Goal: Information Seeking & Learning: Learn about a topic

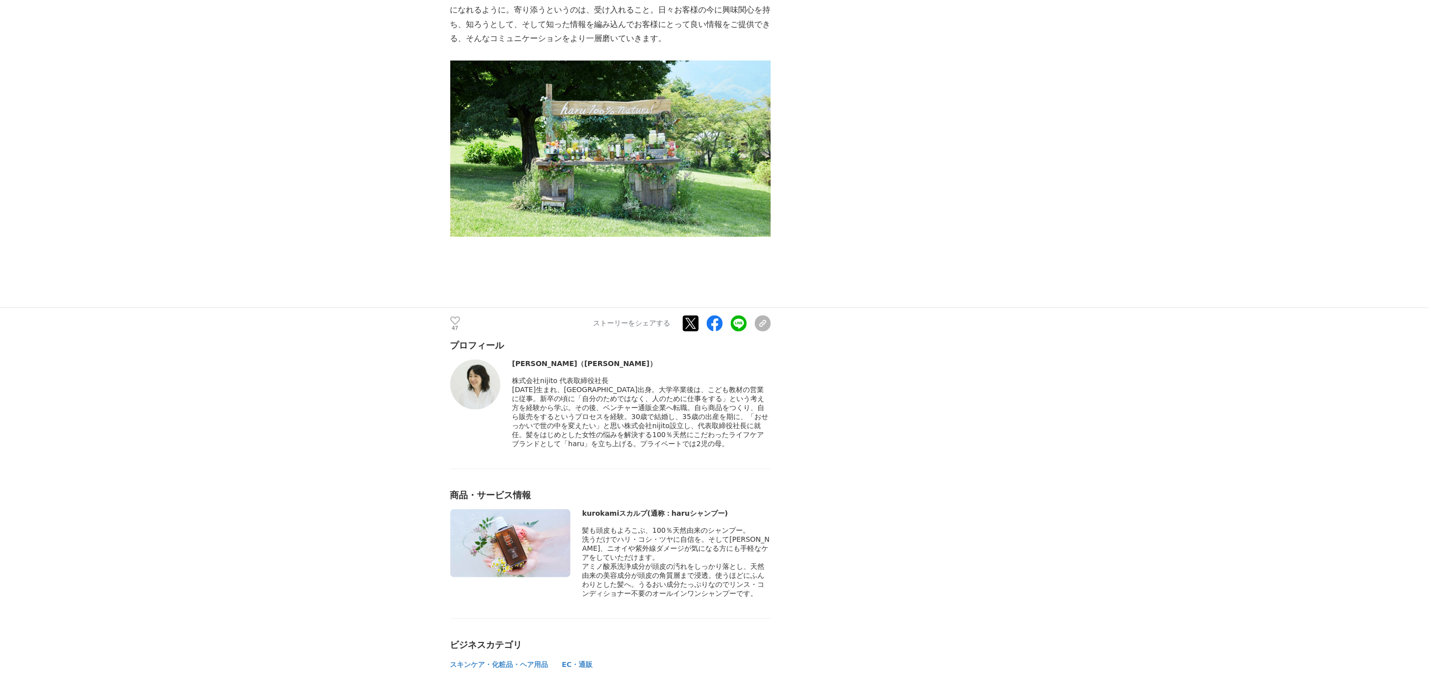
scroll to position [3232, 0]
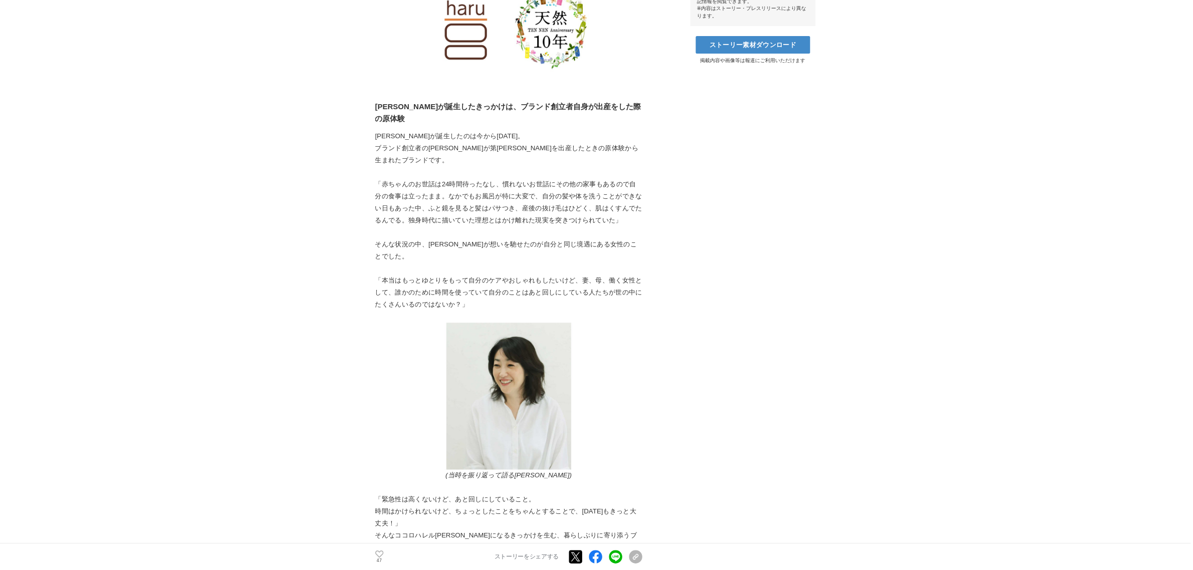
scroll to position [527, 0]
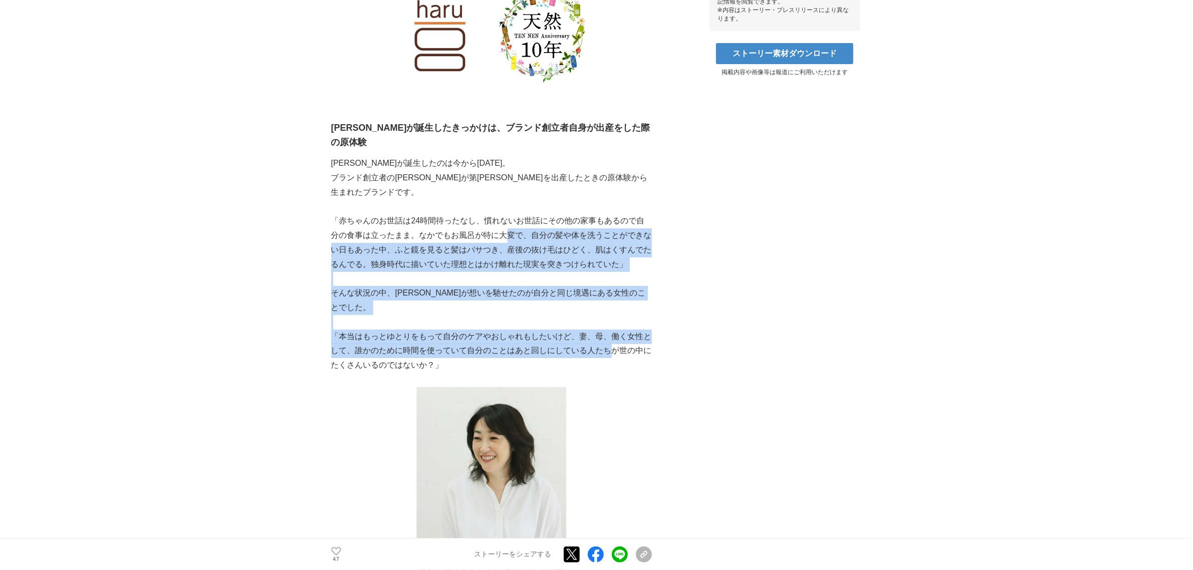
drag, startPoint x: 606, startPoint y: 225, endPoint x: 610, endPoint y: 296, distance: 70.2
click at [610, 330] on p "「本当はもっとゆとりをもって自分のケアやおしゃれもしたいけど、妻、母、働く女性として、誰かのために時間を使っていて自分のことはあと回しにしている人たちが世の中…" at bounding box center [491, 351] width 321 height 43
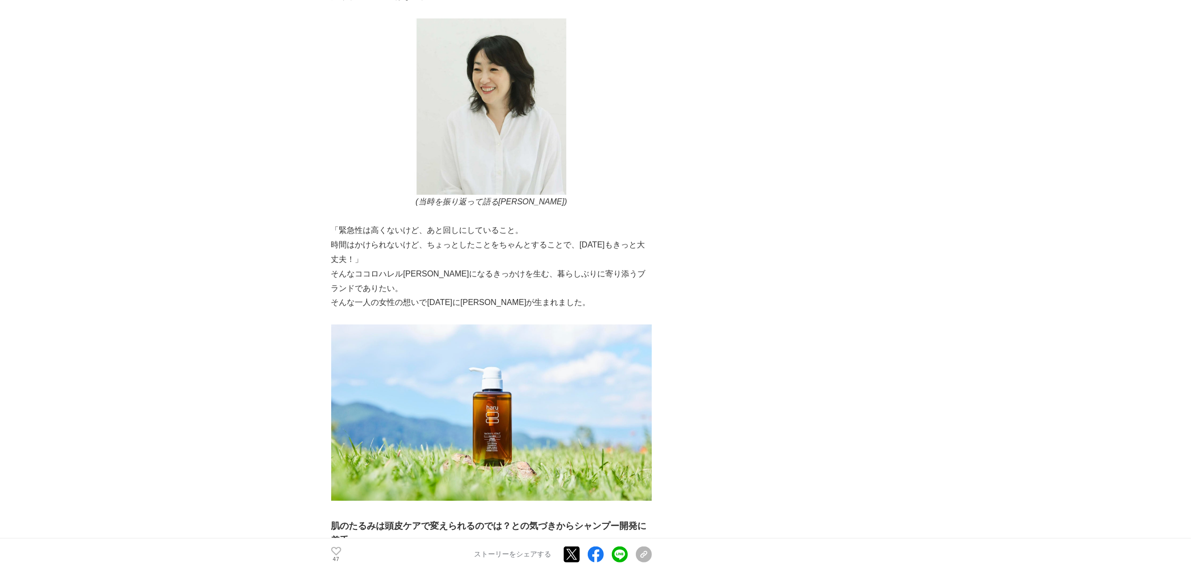
scroll to position [902, 0]
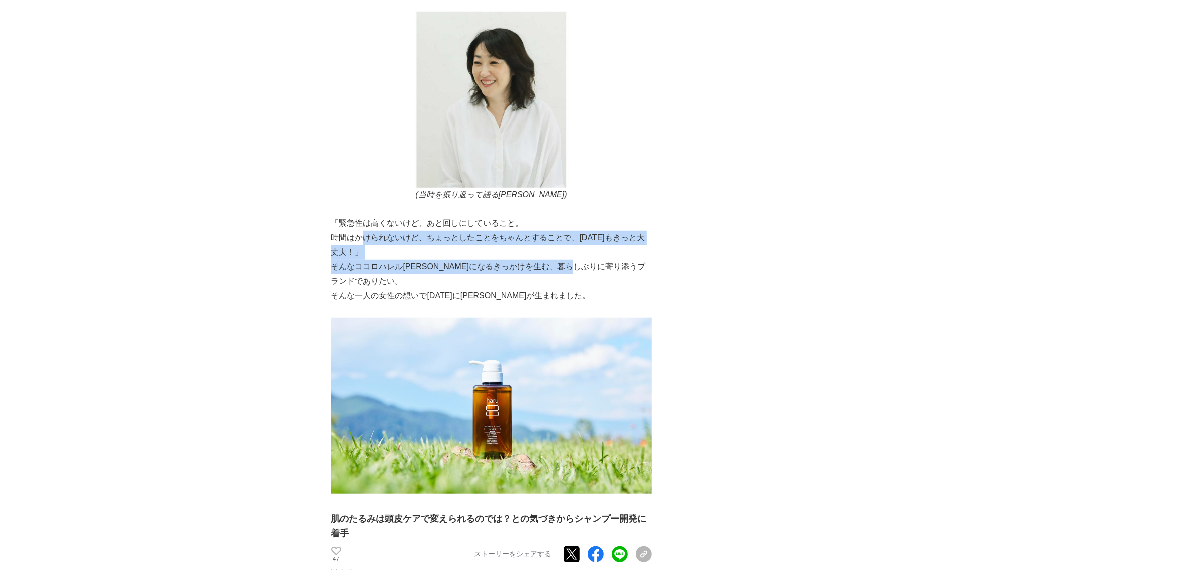
drag, startPoint x: 359, startPoint y: 177, endPoint x: 609, endPoint y: 221, distance: 253.4
click at [609, 260] on p "そんなココロハレル[PERSON_NAME]になるきっかけを生む、暮らしぶりに寄り添うブランドでありたい。" at bounding box center [491, 274] width 321 height 29
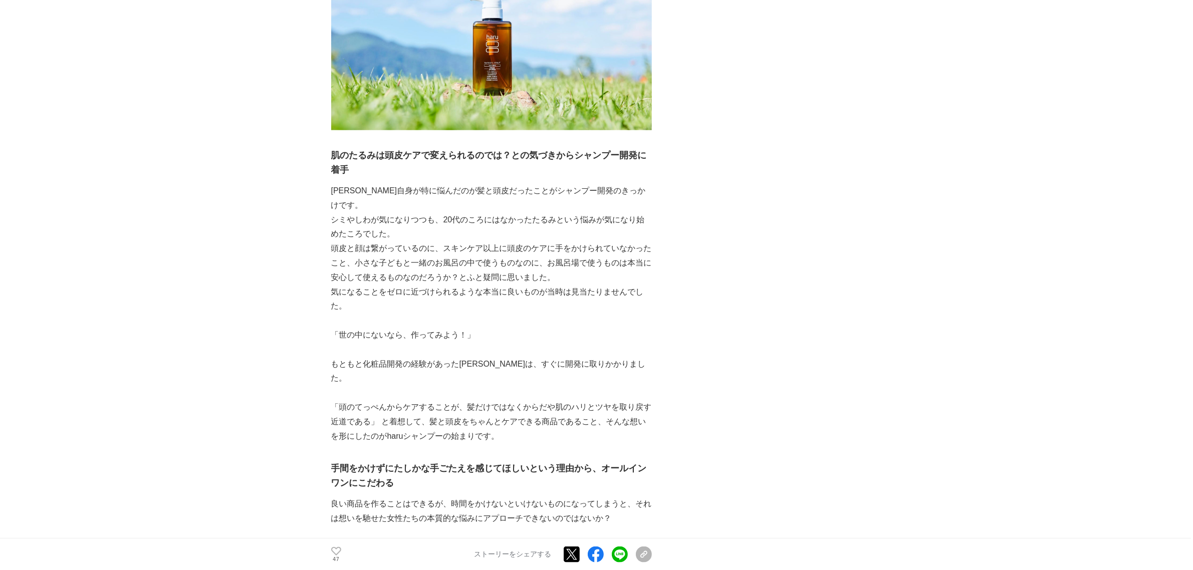
scroll to position [1278, 0]
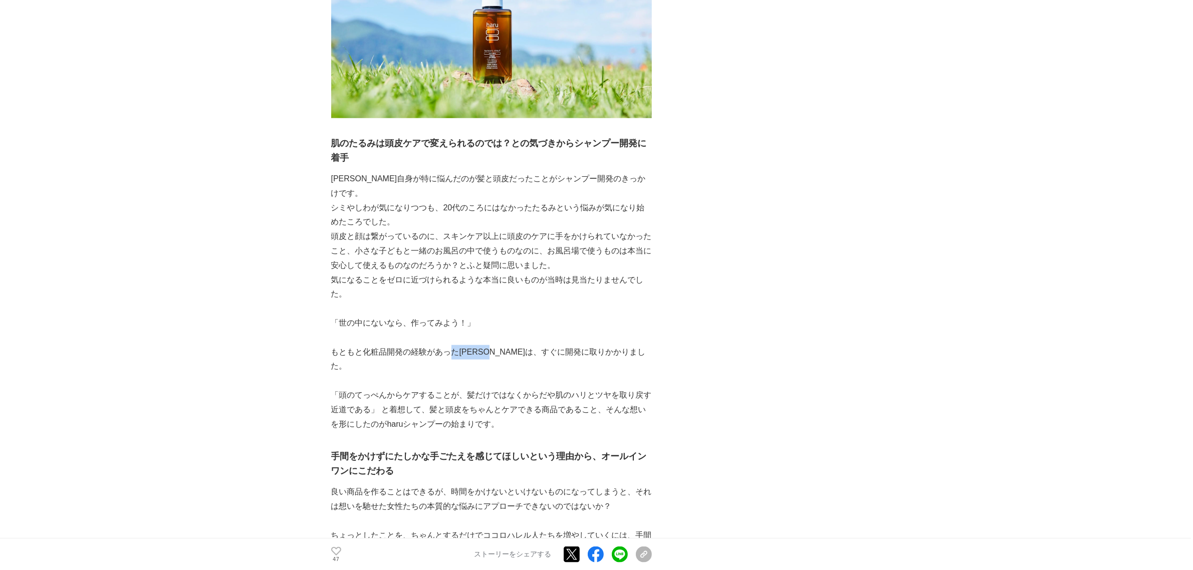
drag, startPoint x: 447, startPoint y: 282, endPoint x: 510, endPoint y: 289, distance: 63.5
click at [510, 345] on p "もともと化粧品開発の経験があった[PERSON_NAME]は、すぐに開発に取りかかりました。" at bounding box center [491, 359] width 321 height 29
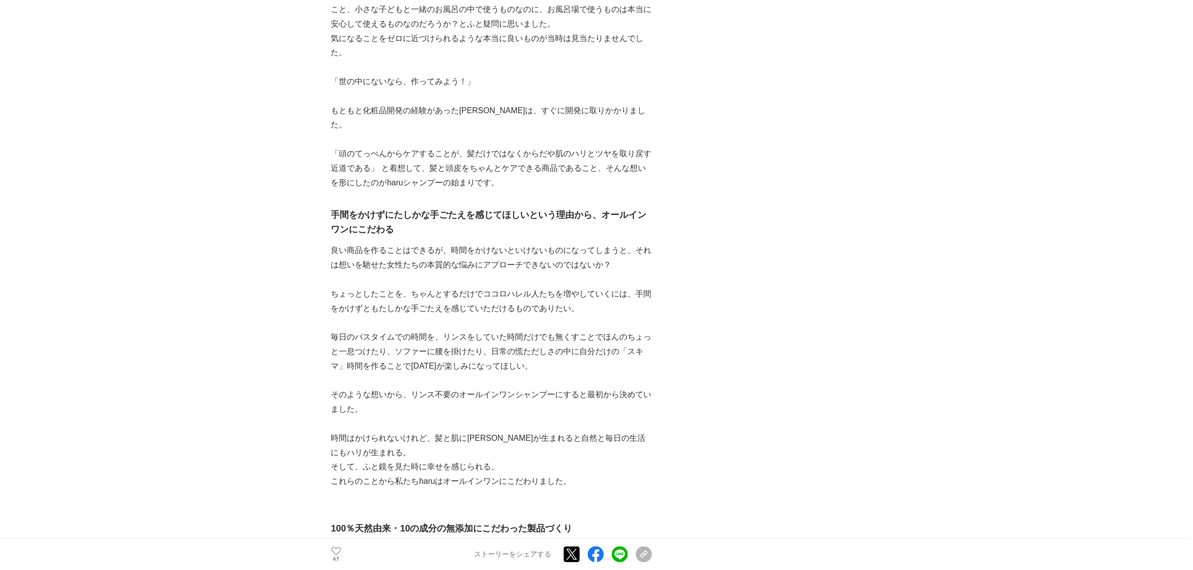
scroll to position [1529, 0]
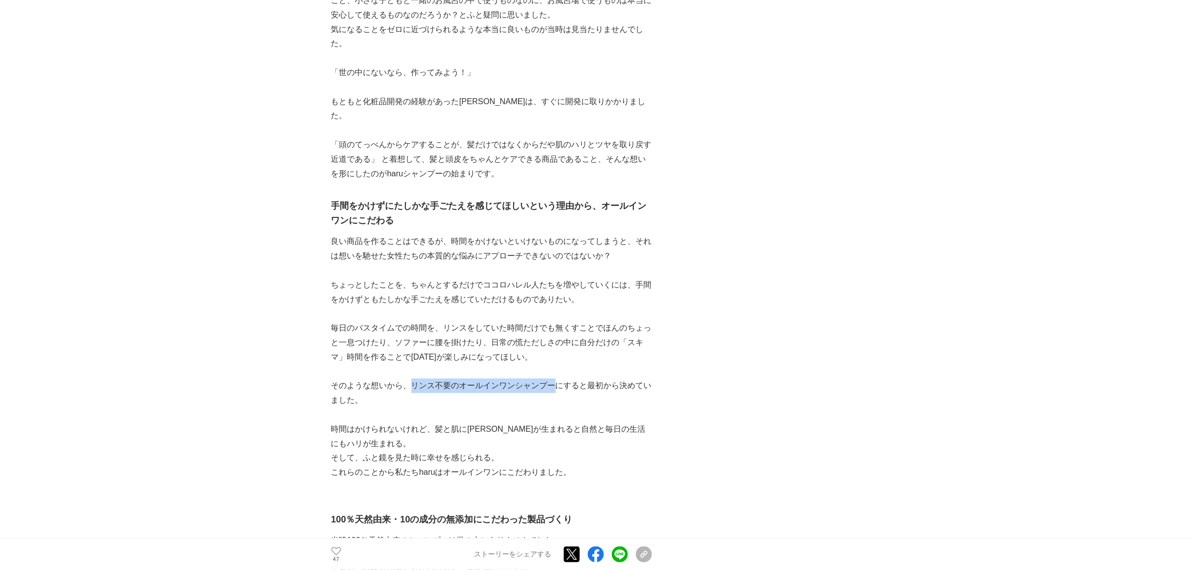
drag, startPoint x: 410, startPoint y: 304, endPoint x: 555, endPoint y: 307, distance: 145.3
click at [555, 379] on p "そのような想いから、リンス不要のオールインワンシャンプーにすると最初から決めていました。" at bounding box center [491, 393] width 321 height 29
copy p "リンス不要のオールインワンシャンプー"
drag, startPoint x: 467, startPoint y: 156, endPoint x: 593, endPoint y: 176, distance: 126.8
click at [582, 234] on p "良い商品を作ることはできるが、時間をかけないといけないものになってしまうと、それは想いを馳せた女性たちの本質的な悩みにアプローチできないのではないか？" at bounding box center [491, 248] width 321 height 29
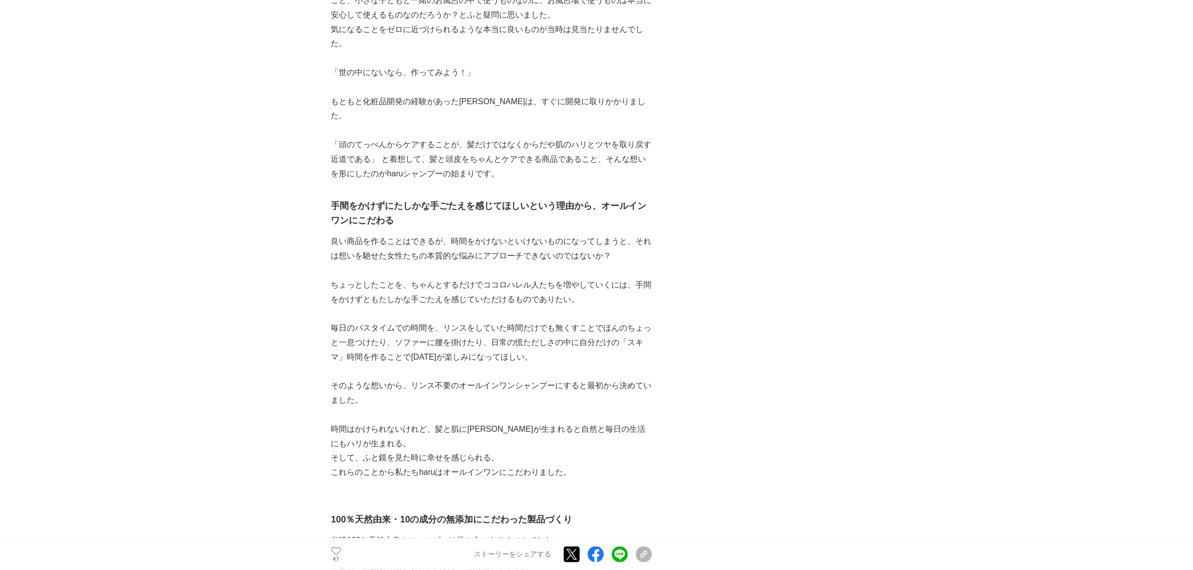
click at [593, 234] on p "良い商品を作ることはできるが、時間をかけないといけないものになってしまうと、それは想いを馳せた女性たちの本質的な悩みにアプローチできないのではないか？" at bounding box center [491, 248] width 321 height 29
drag, startPoint x: 536, startPoint y: 171, endPoint x: 391, endPoint y: 171, distance: 145.3
click at [403, 234] on p "良い商品を作ることはできるが、時間をかけないといけないものになってしまうと、それは想いを馳せた女性たちの本質的な悩みにアプローチできないのではないか？" at bounding box center [491, 248] width 321 height 29
click at [391, 234] on p "良い商品を作ることはできるが、時間をかけないといけないものになってしまうと、それは想いを馳せた女性たちの本質的な悩みにアプローチできないのではないか？" at bounding box center [491, 248] width 321 height 29
drag, startPoint x: 518, startPoint y: 203, endPoint x: 353, endPoint y: 174, distance: 166.8
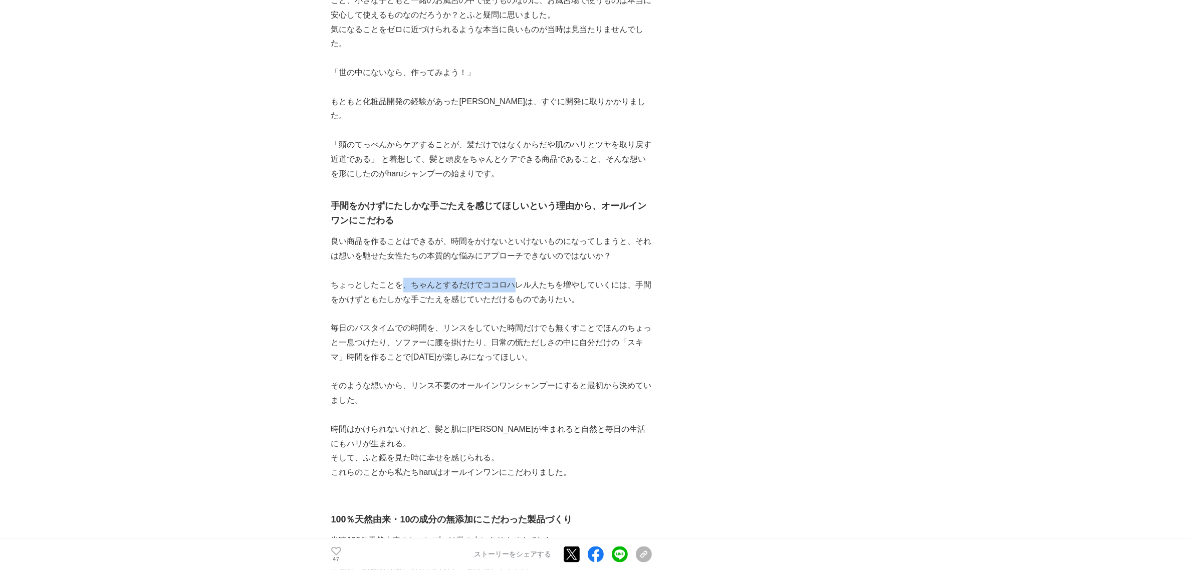
click at [361, 184] on div "100％天然由来・10の無添加(※)のライフケアブランドharu（運営会社：株式会社nijito）は[DATE]に10周年を迎えました。 私たちに共感し、とも…" at bounding box center [491, 321] width 321 height 3339
click at [353, 234] on p "良い商品を作ることはできるが、時間をかけないといけないものになってしまうと、それは想いを馳せた女性たちの本質的な悩みにアプローチできないのではないか？" at bounding box center [491, 248] width 321 height 29
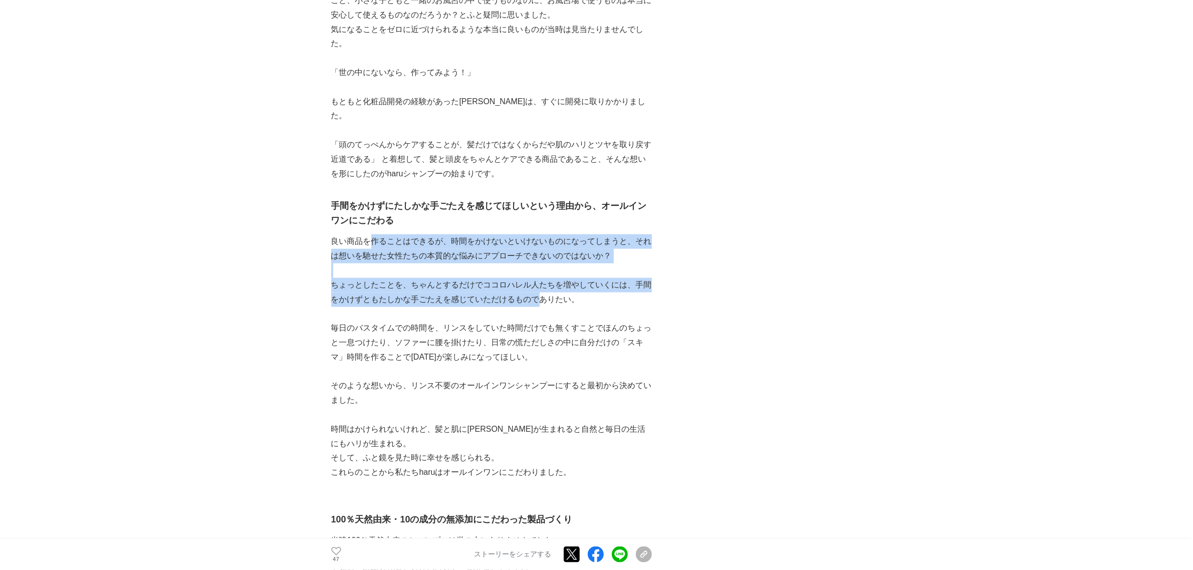
drag, startPoint x: 543, startPoint y: 214, endPoint x: 371, endPoint y: 153, distance: 181.8
click at [371, 153] on div "100％天然由来・10の無添加(※)のライフケアブランドharu（運営会社：株式会社nijito）は[DATE]に10周年を迎えました。 私たちに共感し、とも…" at bounding box center [491, 321] width 321 height 3339
click at [371, 234] on p "良い商品を作ることはできるが、時間をかけないといけないものになってしまうと、それは想いを馳せた女性たちの本質的な悩みにアプローチできないのではないか？" at bounding box center [491, 248] width 321 height 29
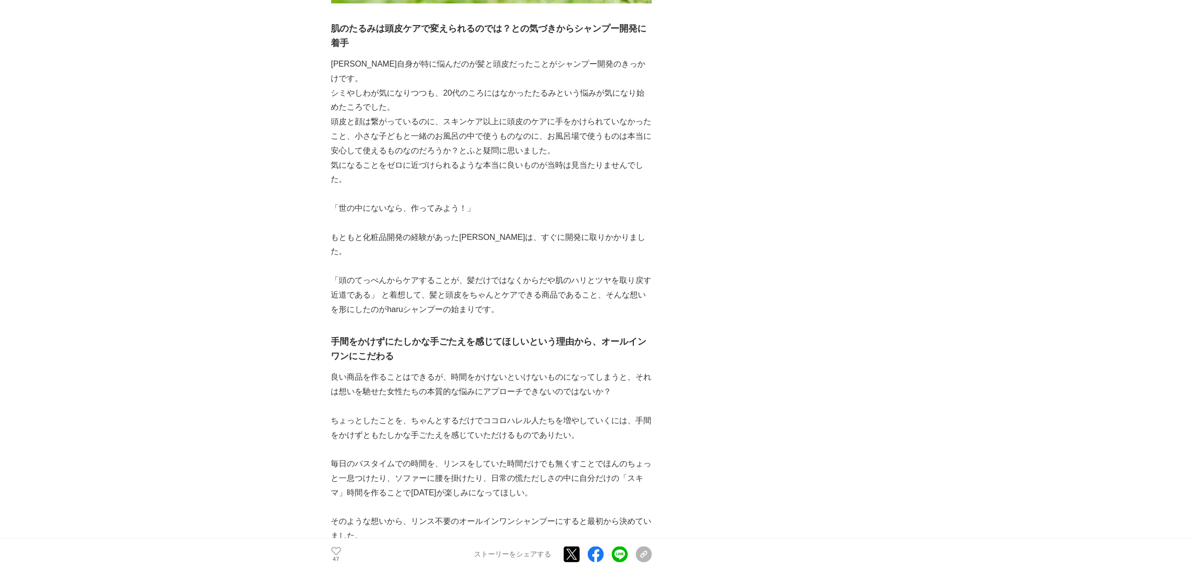
scroll to position [1278, 0]
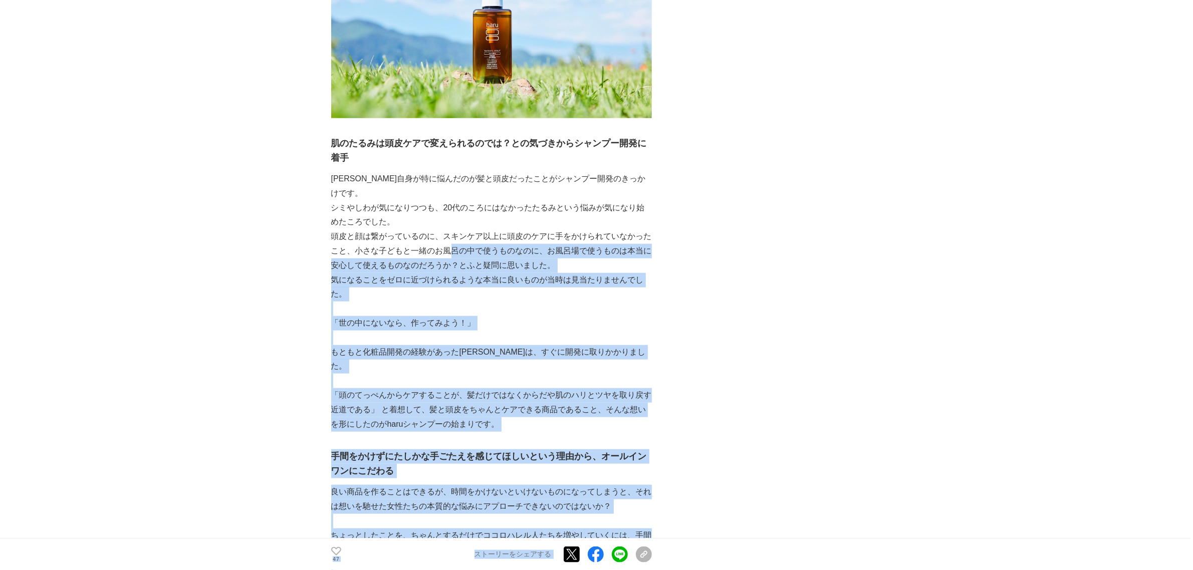
drag, startPoint x: 452, startPoint y: 179, endPoint x: 777, endPoint y: 236, distance: 329.6
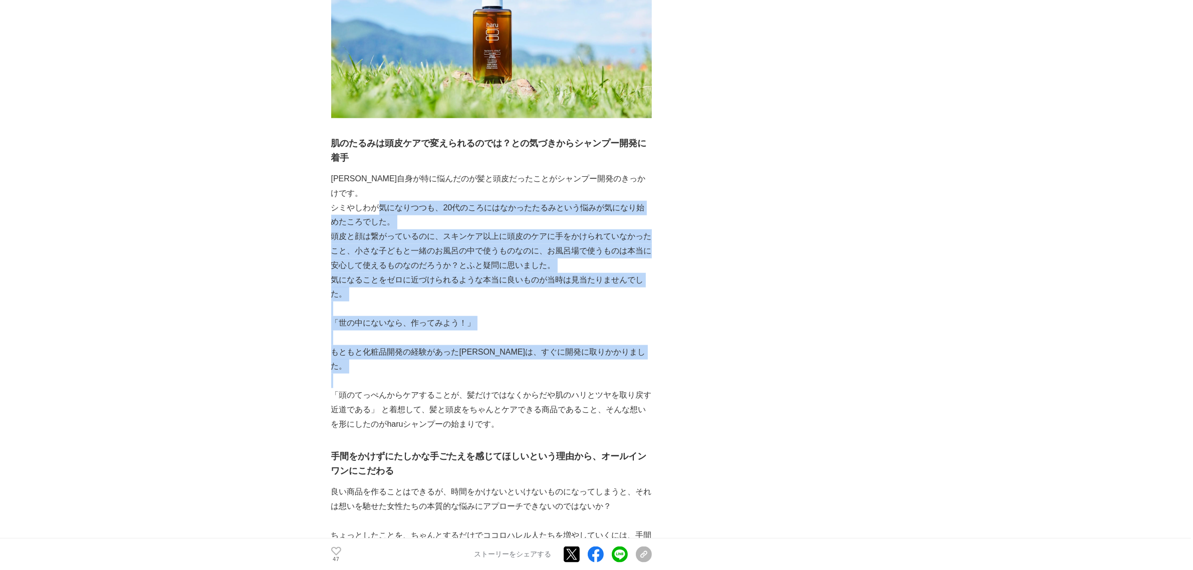
drag, startPoint x: 555, startPoint y: 291, endPoint x: 381, endPoint y: 133, distance: 235.1
click at [381, 133] on div "100％天然由来・10の無添加(※)のライフケアブランドharu（運営会社：株式会社nijito）は[DATE]に10周年を迎えました。 私たちに共感し、とも…" at bounding box center [491, 571] width 321 height 3339
click at [381, 201] on p "シミやしわが気になりつつも、20代のころにはなかったたるみという悩みが気になり始めたころでした。" at bounding box center [491, 215] width 321 height 29
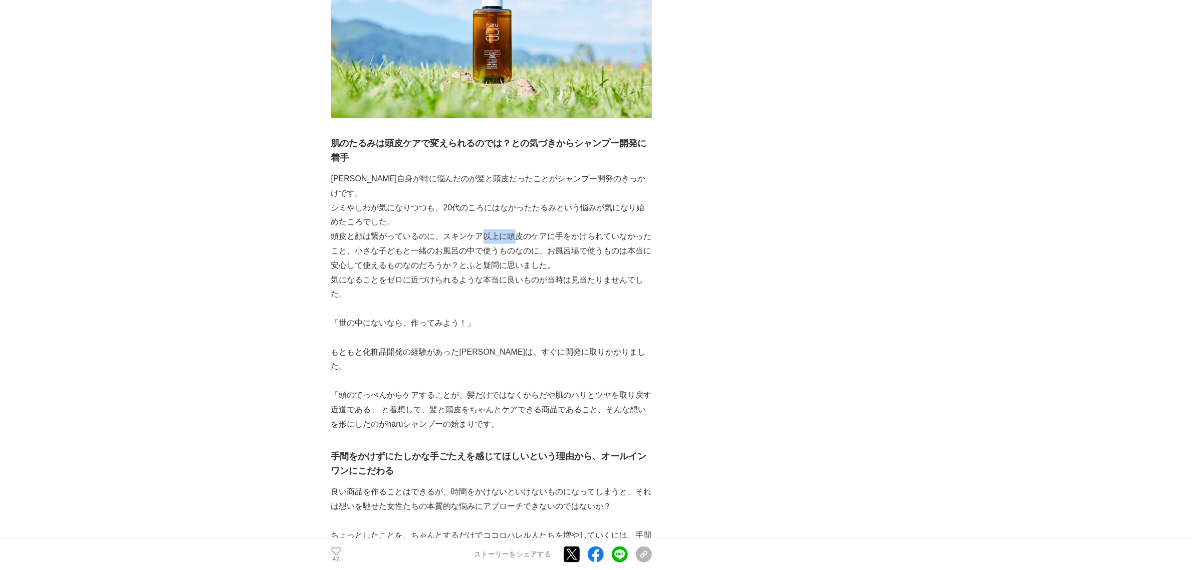
drag, startPoint x: 481, startPoint y: 159, endPoint x: 513, endPoint y: 171, distance: 33.8
click at [513, 229] on p "頭皮と顔は繋がっているのに、スキンケア以上に頭皮のケアに手をかけられていなかったこと、小さな子どもと一緒のお風呂の中で使うものなのに、お風呂場で使うものは本当…" at bounding box center [491, 250] width 321 height 43
click at [505, 331] on p at bounding box center [491, 338] width 321 height 15
drag, startPoint x: 429, startPoint y: 324, endPoint x: 537, endPoint y: 322, distance: 107.2
click at [537, 388] on p "「頭のてっぺんからケアすることが、髪だけではなくからだや肌のハリとツヤを取り戻す近道である」 と着想して、髪と頭皮をちゃんとケアできる商品であること、そんな想…" at bounding box center [491, 409] width 321 height 43
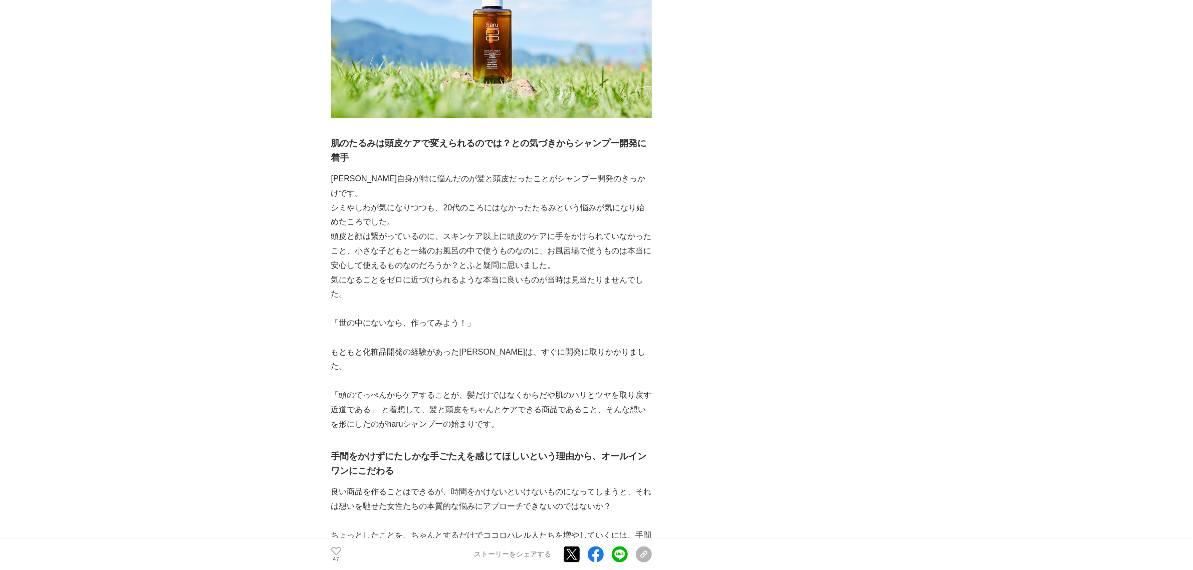
click at [538, 388] on p "「頭のてっぺんからケアすることが、髪だけではなくからだや肌のハリとツヤを取り戻す近道である」 と着想して、髪と頭皮をちゃんとケアできる商品であること、そんな想…" at bounding box center [491, 409] width 321 height 43
click at [549, 449] on h3 "手間をかけずにたしかな手ごたえを感じてほしいという理由から、オールインワンにこだわる" at bounding box center [491, 463] width 321 height 29
click at [423, 388] on p "「頭のてっぺんからケアすることが、髪だけではなくからだや肌のハリとツヤを取り戻す近道である」 と着想して、髪と頭皮をちゃんとケアできる商品であること、そんな想…" at bounding box center [491, 409] width 321 height 43
click at [425, 388] on p "「頭のてっぺんからケアすることが、髪だけではなくからだや肌のハリとツヤを取り戻す近道である」 と着想して、髪と頭皮をちゃんとケアできる商品であること、そんな想…" at bounding box center [491, 409] width 321 height 43
click at [426, 388] on p "「頭のてっぺんからケアすることが、髪だけではなくからだや肌のハリとツヤを取り戻す近道である」 と着想して、髪と頭皮をちゃんとケアできる商品であること、そんな想…" at bounding box center [491, 409] width 321 height 43
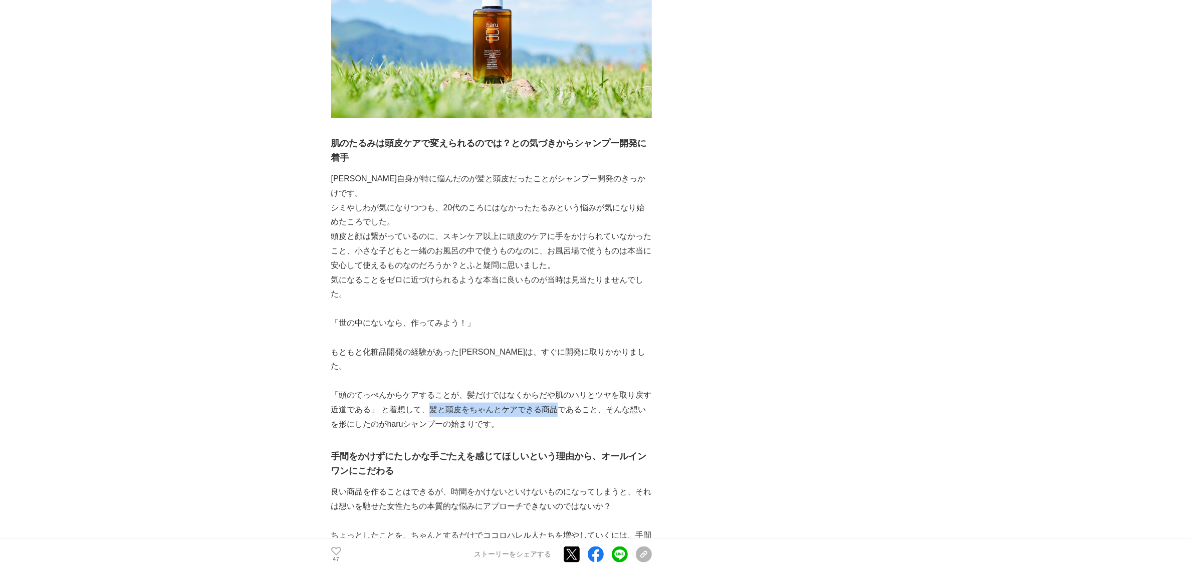
drag, startPoint x: 426, startPoint y: 326, endPoint x: 550, endPoint y: 324, distance: 123.8
click at [550, 388] on p "「頭のてっぺんからケアすることが、髪だけではなくからだや肌のハリとツヤを取り戻す近道である」 と着想して、髪と頭皮をちゃんとケアできる商品であること、そんな想…" at bounding box center [491, 409] width 321 height 43
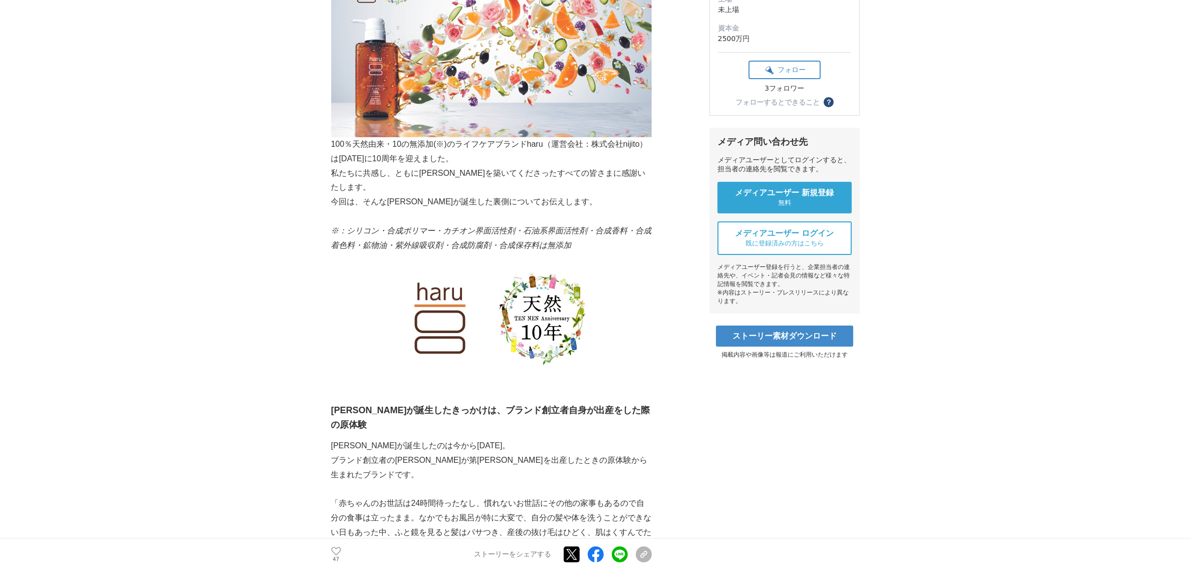
scroll to position [251, 0]
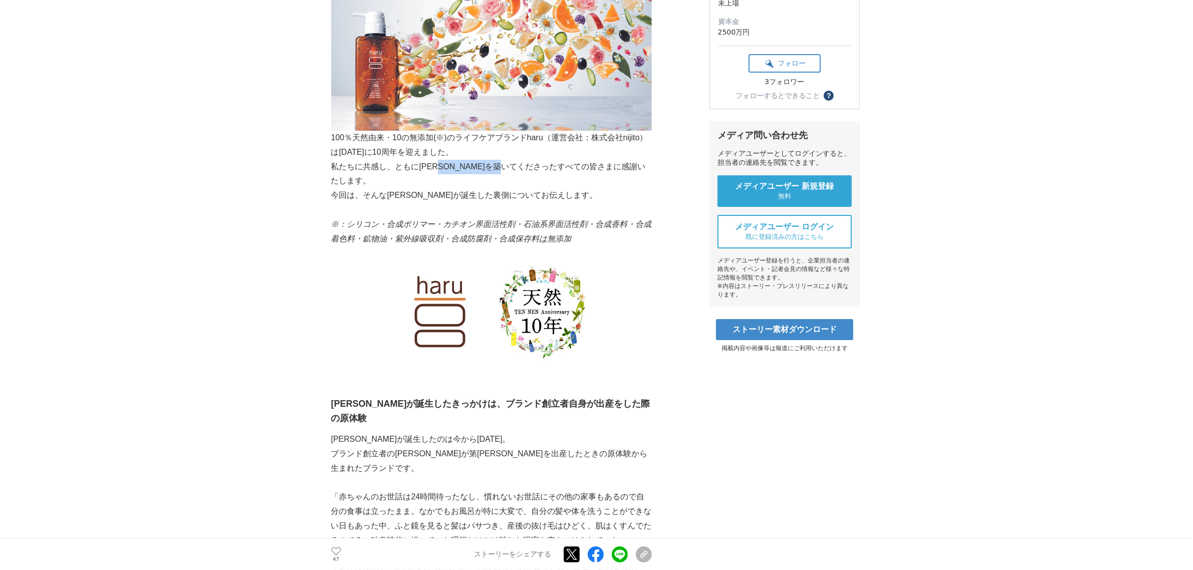
drag, startPoint x: 437, startPoint y: 161, endPoint x: 527, endPoint y: 169, distance: 90.6
click at [527, 169] on p "私たちに共感し、ともに[PERSON_NAME]を築いてくださったすべての皆さまに感謝いたします。" at bounding box center [491, 174] width 321 height 29
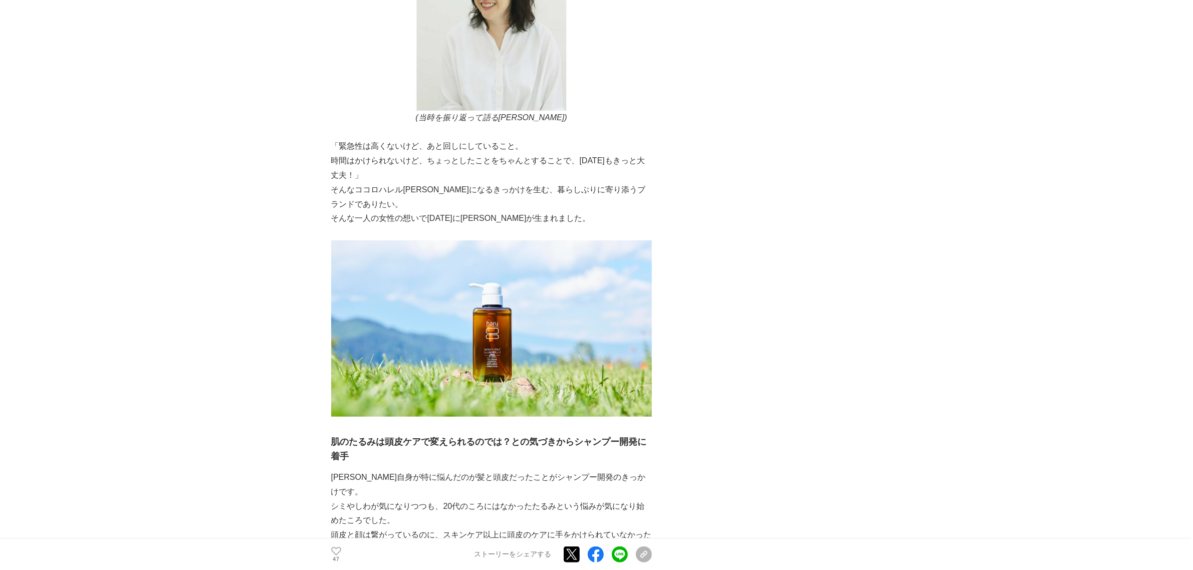
scroll to position [1065, 0]
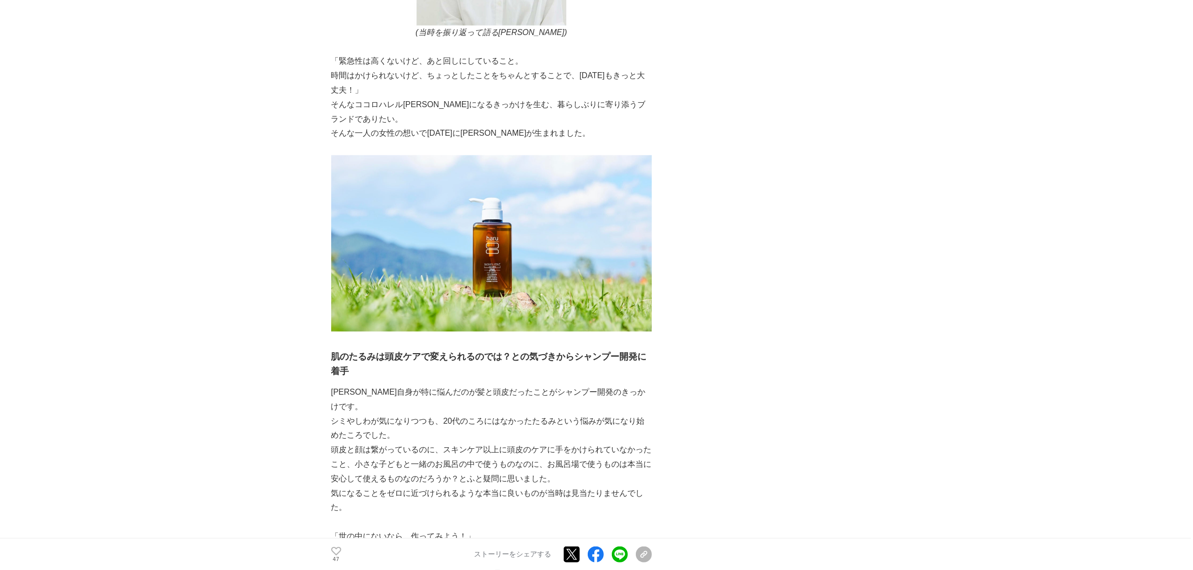
click at [544, 443] on p "頭皮と顔は繋がっているのに、スキンケア以上に頭皮のケアに手をかけられていなかったこと、小さな子どもと一緒のお風呂の中で使うものなのに、お風呂場で使うものは本当…" at bounding box center [491, 464] width 321 height 43
click at [545, 443] on p "頭皮と顔は繋がっているのに、スキンケア以上に頭皮のケアに手をかけられていなかったこと、小さな子どもと一緒のお風呂の中で使うものなのに、お風呂場で使うものは本当…" at bounding box center [491, 464] width 321 height 43
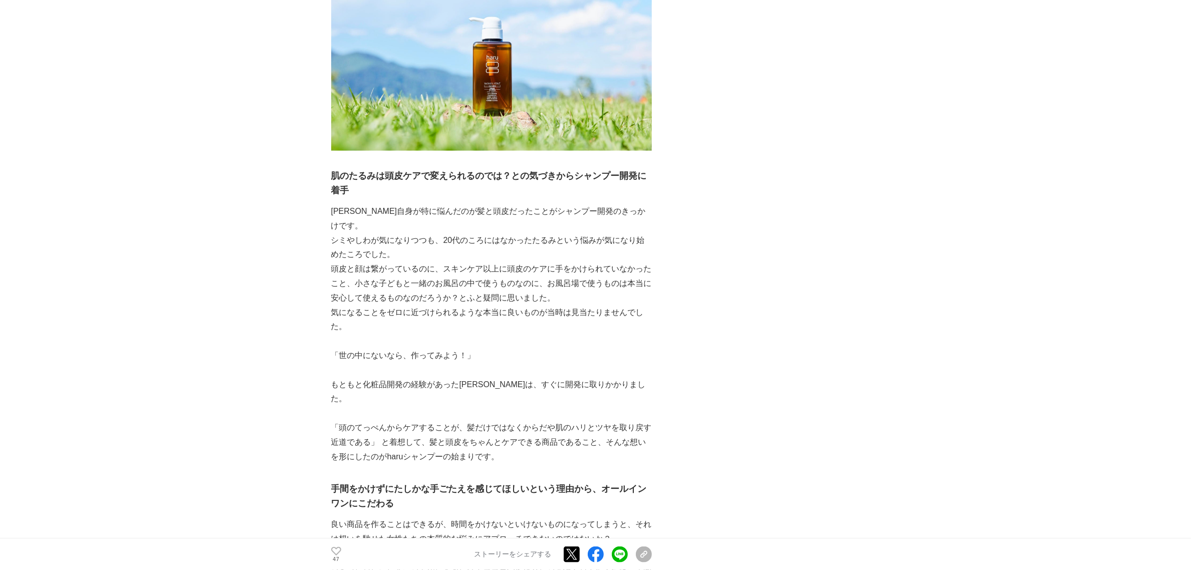
scroll to position [1253, 0]
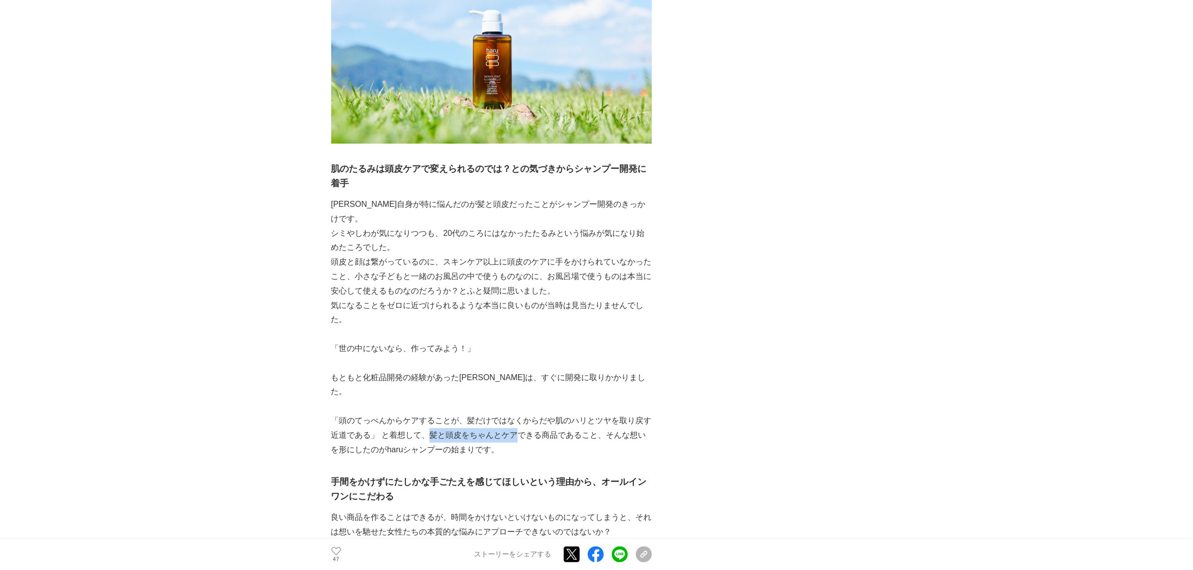
drag, startPoint x: 426, startPoint y: 352, endPoint x: 513, endPoint y: 348, distance: 86.8
click at [513, 414] on p "「頭のてっぺんからケアすることが、髪だけではなくからだや肌のハリとツヤを取り戻す近道である」 と着想して、髪と頭皮をちゃんとケアできる商品であること、そんな想…" at bounding box center [491, 435] width 321 height 43
copy p "髪と頭皮をちゃんとケア"
